Goal: Information Seeking & Learning: Learn about a topic

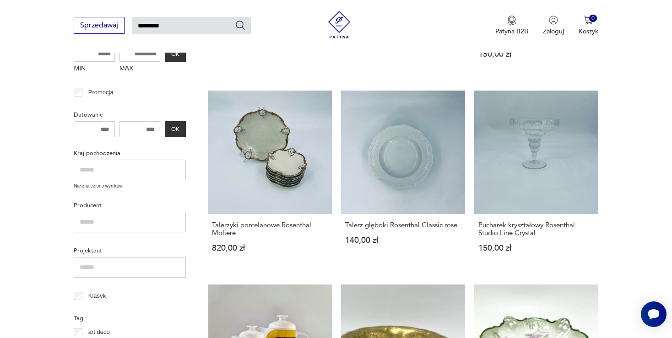
scroll to position [315, 0]
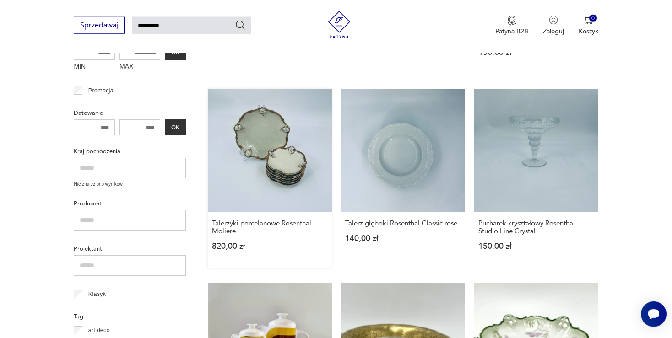
click at [258, 182] on link "Talerzyki porcelanowe Rosenthal Moliere 820,00 zł" at bounding box center [270, 179] width 124 height 180
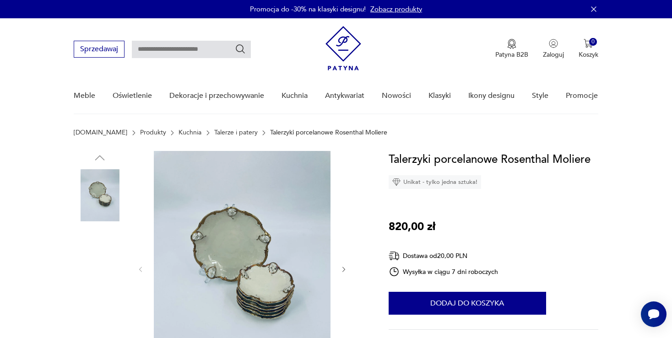
click at [241, 256] on img at bounding box center [242, 269] width 177 height 236
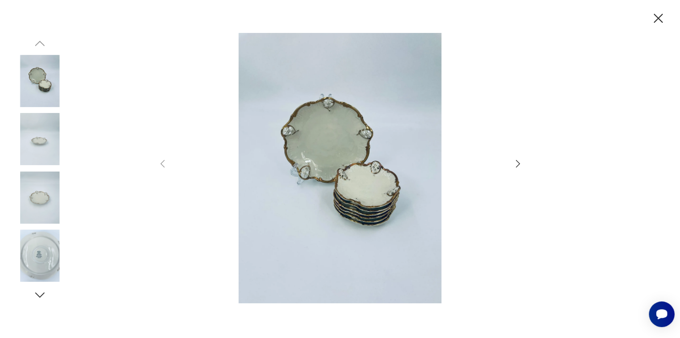
click at [514, 162] on icon "button" at bounding box center [517, 163] width 11 height 11
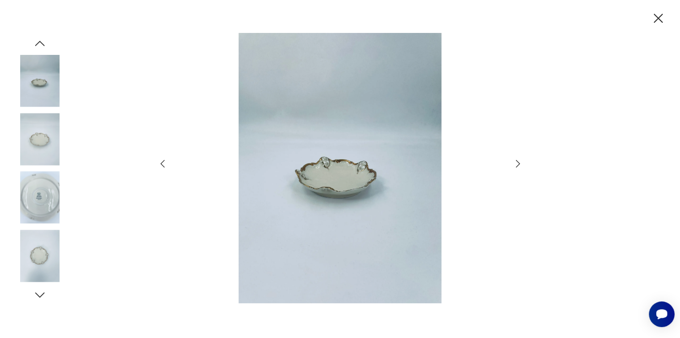
click at [518, 162] on icon "button" at bounding box center [517, 163] width 4 height 7
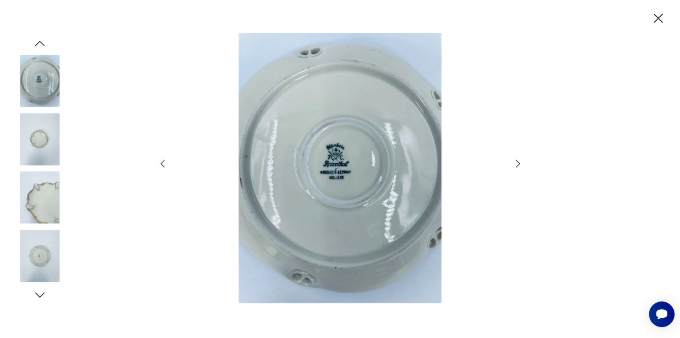
click at [518, 162] on icon "button" at bounding box center [517, 163] width 4 height 7
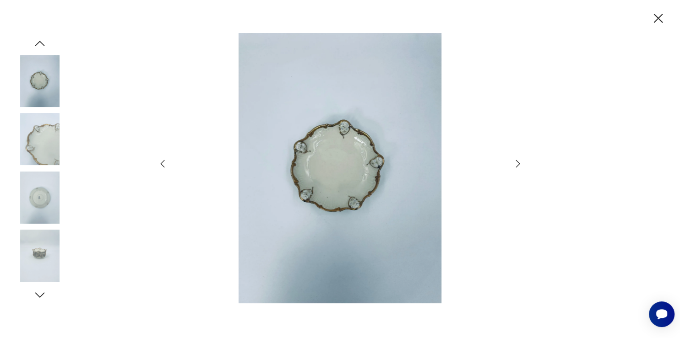
click at [518, 162] on icon "button" at bounding box center [517, 163] width 4 height 7
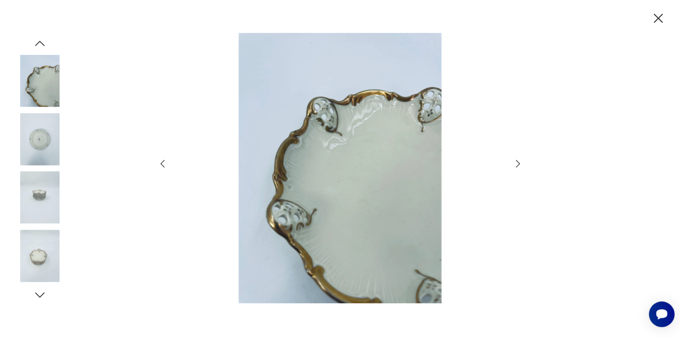
click at [518, 162] on icon "button" at bounding box center [517, 163] width 4 height 7
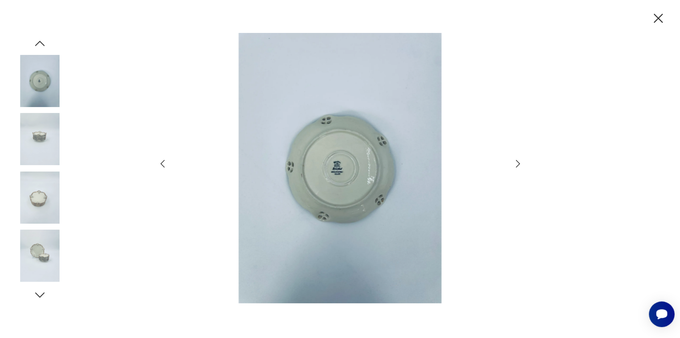
click at [518, 162] on icon "button" at bounding box center [517, 163] width 4 height 7
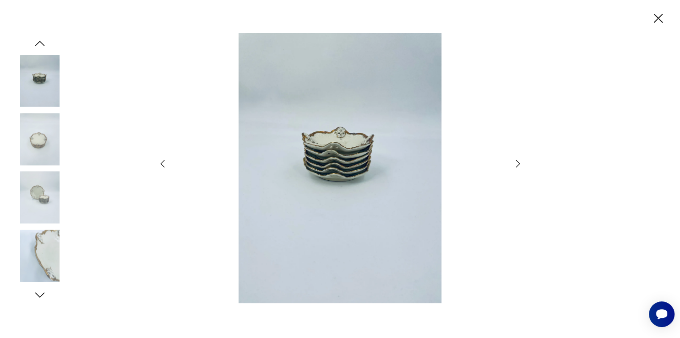
click at [518, 164] on icon "button" at bounding box center [517, 163] width 11 height 11
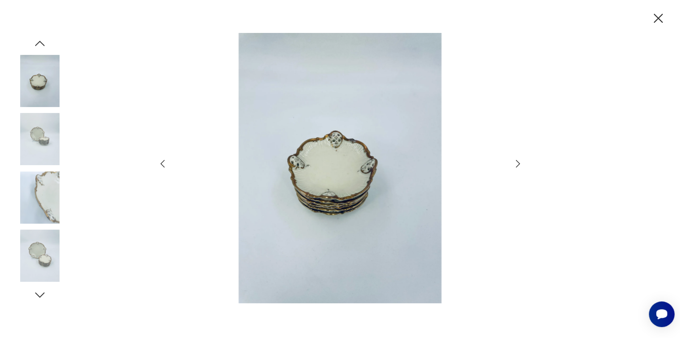
click at [518, 164] on icon "button" at bounding box center [517, 163] width 11 height 11
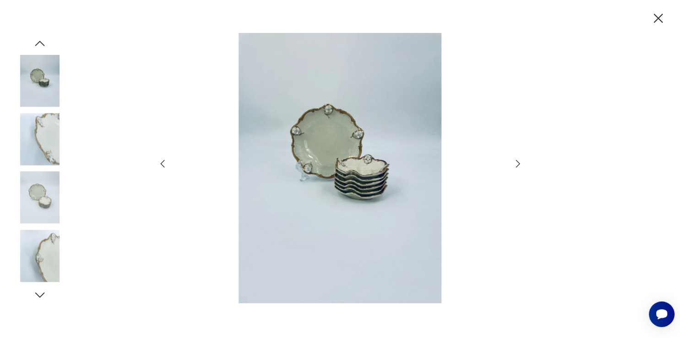
click at [518, 164] on icon "button" at bounding box center [517, 163] width 11 height 11
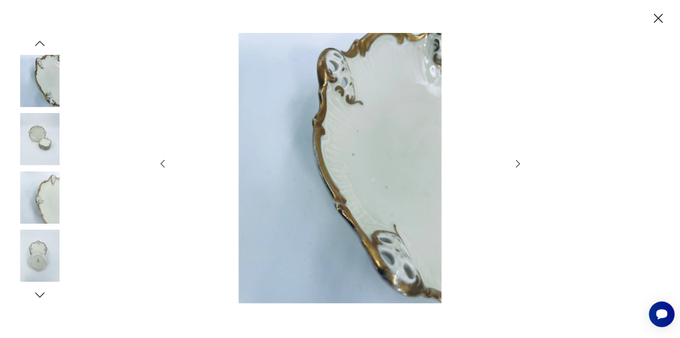
click at [518, 164] on icon "button" at bounding box center [517, 163] width 11 height 11
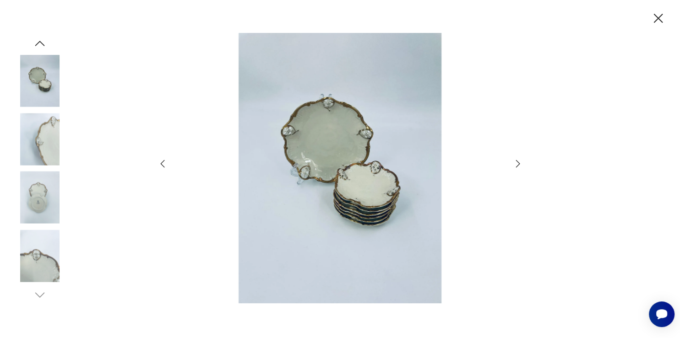
click at [518, 164] on icon "button" at bounding box center [517, 163] width 11 height 11
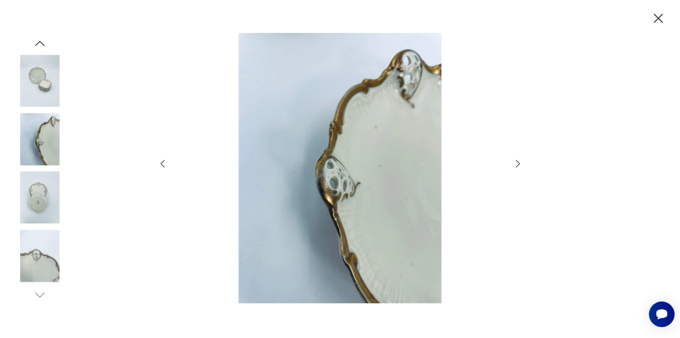
click at [656, 16] on icon "button" at bounding box center [658, 18] width 9 height 9
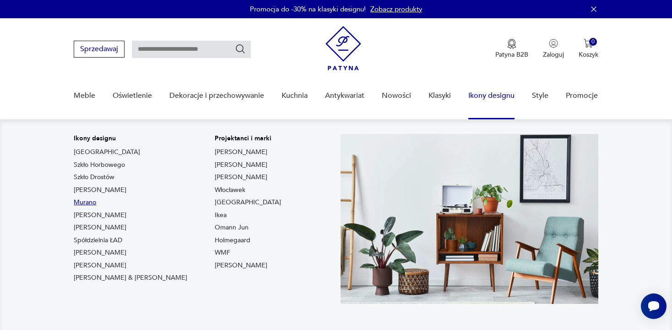
click at [88, 204] on link "Murano" at bounding box center [85, 202] width 22 height 9
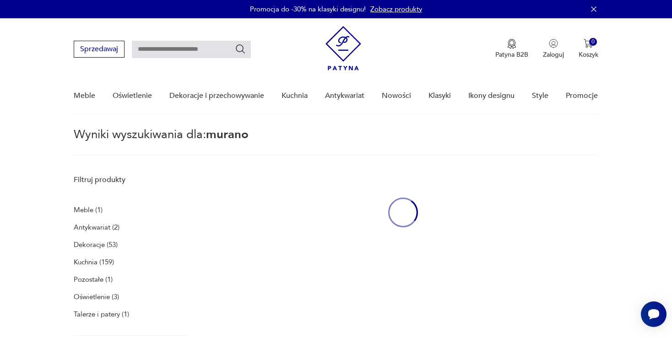
type input "******"
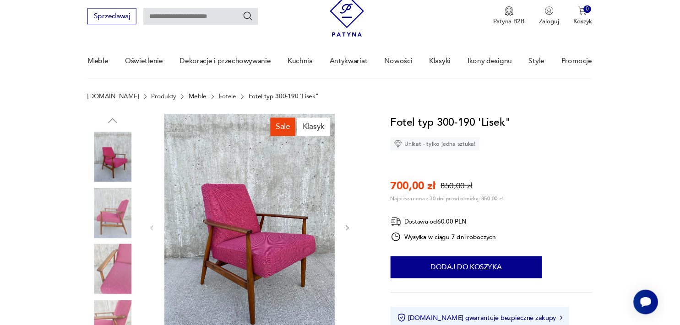
scroll to position [41, 0]
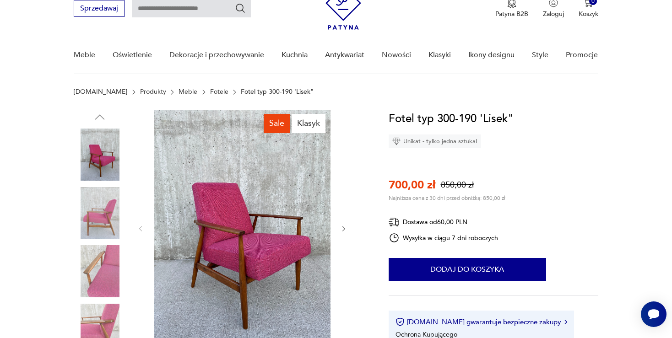
click at [247, 236] on img at bounding box center [242, 228] width 177 height 236
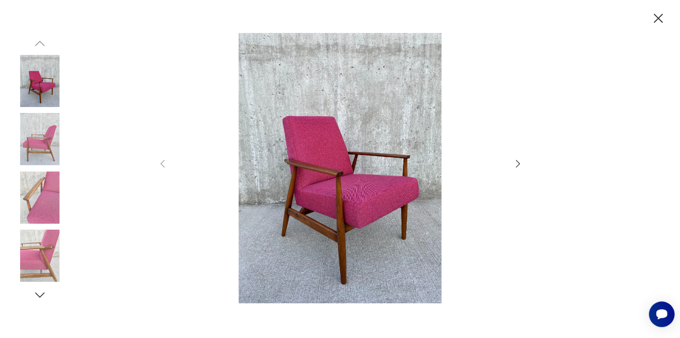
click at [518, 161] on icon "button" at bounding box center [517, 163] width 11 height 11
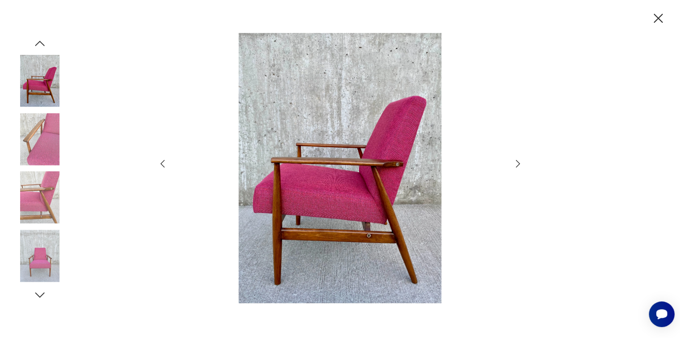
click at [518, 161] on icon "button" at bounding box center [517, 163] width 11 height 11
